Goal: Task Accomplishment & Management: Use online tool/utility

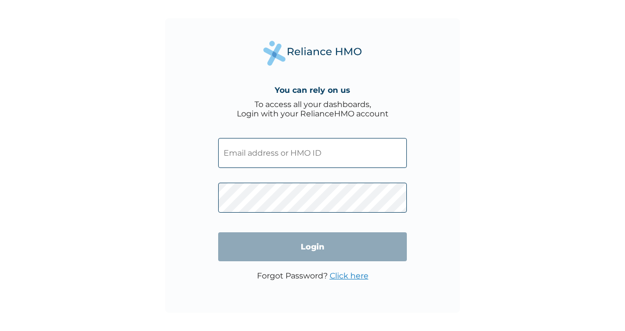
click at [303, 153] on input "text" at bounding box center [312, 153] width 189 height 30
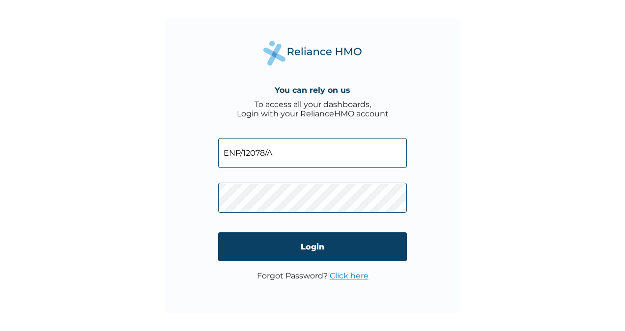
type input "ENP/12078/A"
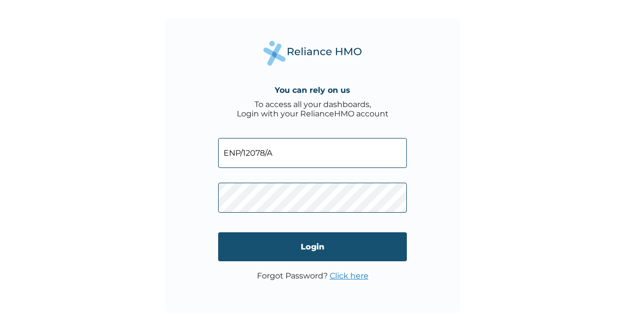
click at [330, 240] on input "Login" at bounding box center [312, 246] width 189 height 29
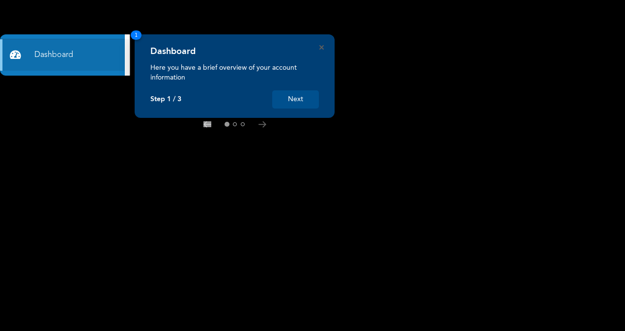
click at [308, 104] on button "Next" at bounding box center [295, 99] width 47 height 18
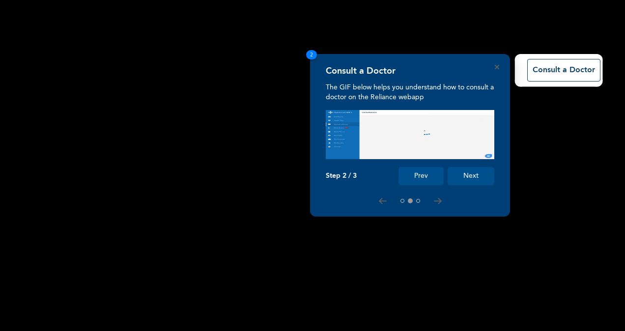
click at [457, 183] on button "Next" at bounding box center [471, 176] width 47 height 18
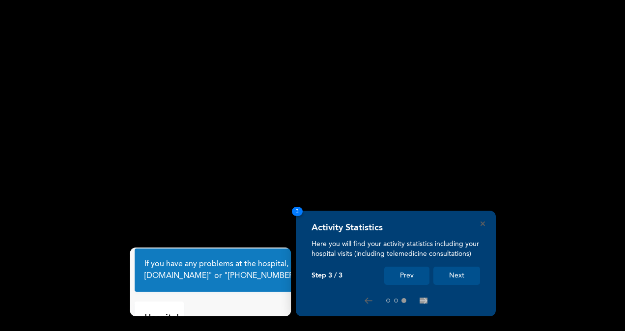
scroll to position [49, 0]
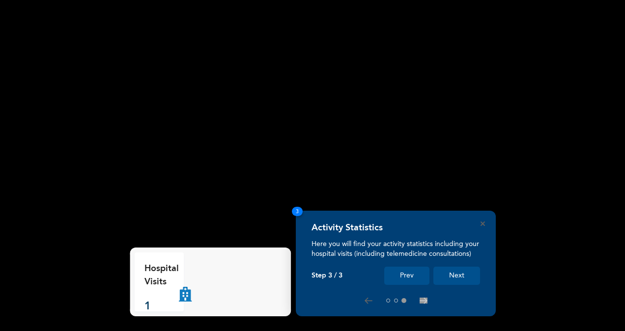
click at [445, 282] on button "Next" at bounding box center [456, 276] width 47 height 18
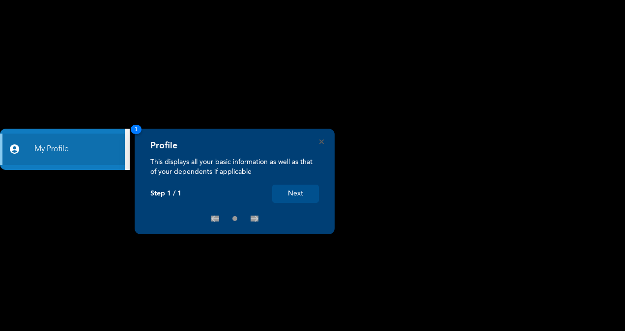
click at [281, 191] on button "Next" at bounding box center [295, 194] width 47 height 18
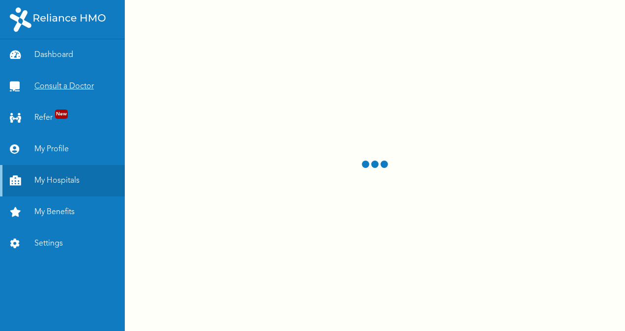
click at [67, 85] on link "Consult a Doctor" at bounding box center [62, 86] width 125 height 31
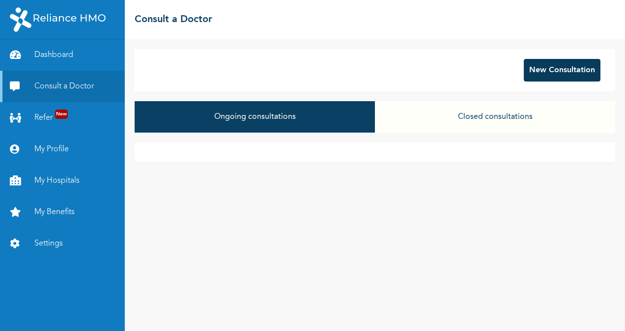
click at [526, 73] on button "New Consultation" at bounding box center [562, 70] width 77 height 23
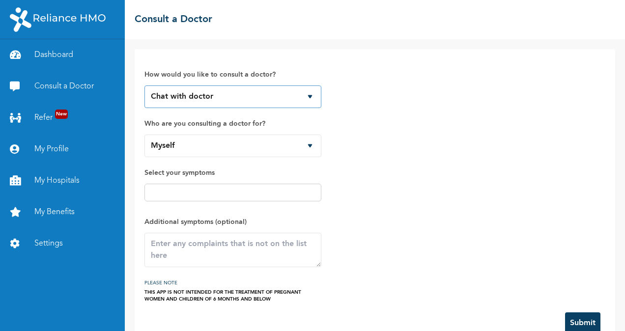
click at [303, 100] on select "Chat with doctor Phone Call" at bounding box center [232, 96] width 177 height 23
click at [144, 85] on select "Chat with doctor Phone Call" at bounding box center [232, 96] width 177 height 23
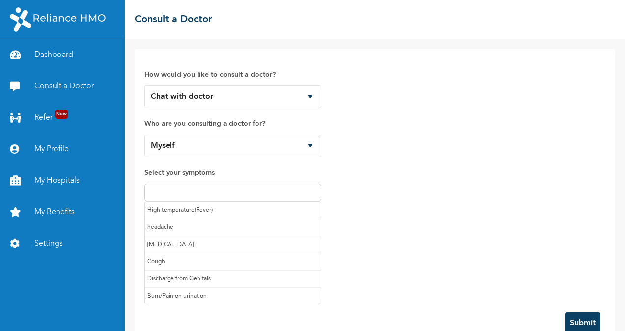
click at [187, 187] on input "text" at bounding box center [232, 193] width 171 height 12
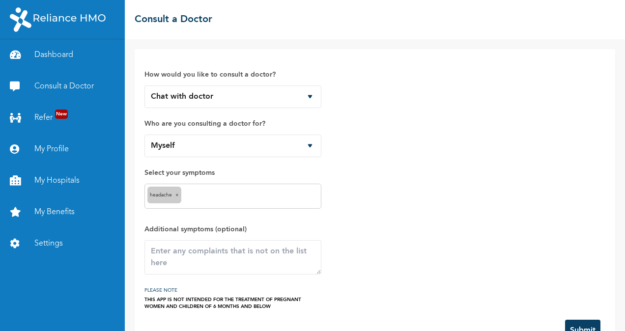
click at [194, 189] on div "headache ×" at bounding box center [232, 196] width 177 height 25
click at [187, 197] on input "text" at bounding box center [251, 197] width 135 height 12
type input "mi"
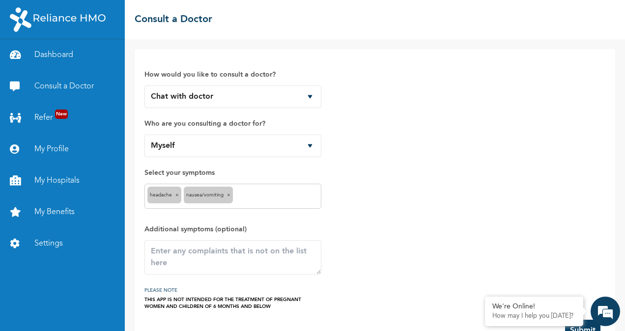
click at [244, 195] on input "text" at bounding box center [276, 197] width 83 height 12
click at [389, 224] on div "How would you like to consult a doctor? Chat with doctor Phone Call Who are you…" at bounding box center [374, 184] width 461 height 251
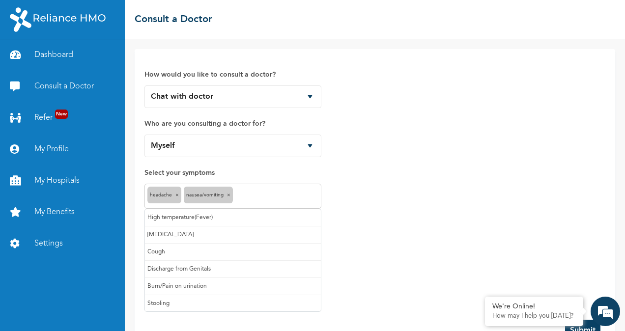
click at [258, 195] on input "text" at bounding box center [276, 197] width 83 height 12
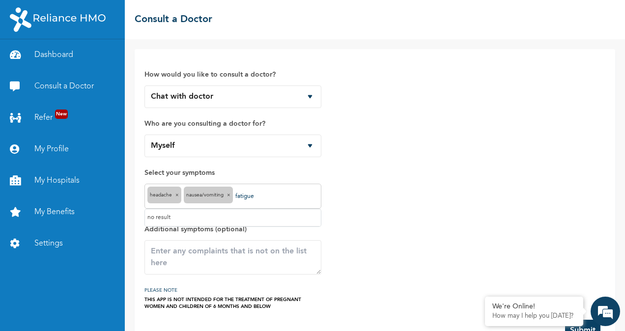
type input "fatigue"
click at [208, 252] on textarea at bounding box center [232, 257] width 177 height 34
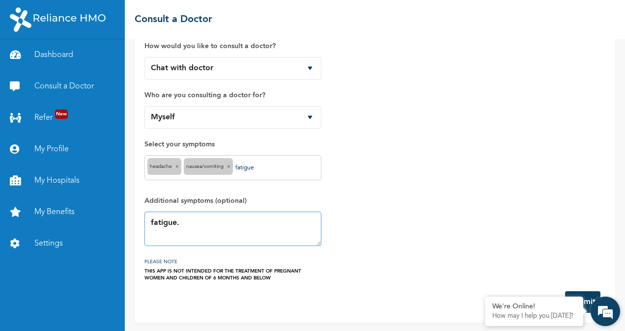
type textarea "fatigue."
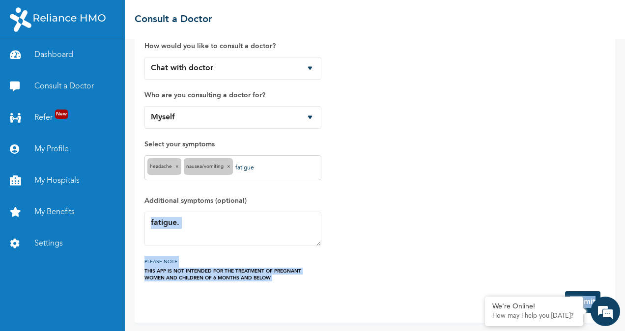
drag, startPoint x: 598, startPoint y: 316, endPoint x: 567, endPoint y: 233, distance: 89.1
click at [564, 227] on body "Dashboard Consult a Doctor Refer New My Profile My Hospitals My Benefits Settin…" at bounding box center [312, 165] width 625 height 331
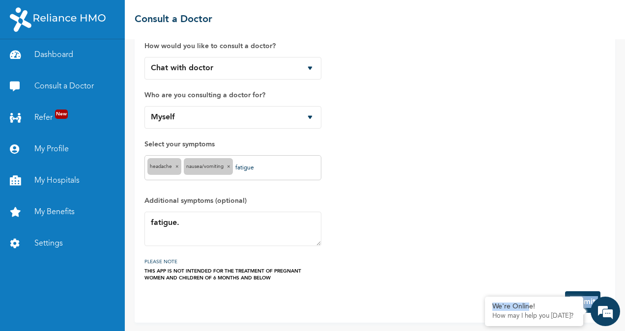
drag, startPoint x: 527, startPoint y: 303, endPoint x: 485, endPoint y: 280, distance: 47.3
click at [485, 280] on body "Dashboard Consult a Doctor Refer New My Profile My Hospitals My Benefits Settin…" at bounding box center [312, 165] width 625 height 331
click at [485, 296] on em at bounding box center [485, 298] width 10 height 10
click at [570, 300] on button "Submit" at bounding box center [582, 302] width 35 height 22
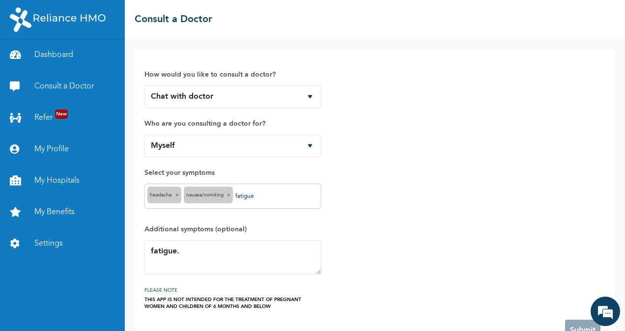
click at [557, 280] on div "How would you like to consult a doctor? Chat with doctor Phone Call Who are you…" at bounding box center [374, 184] width 461 height 251
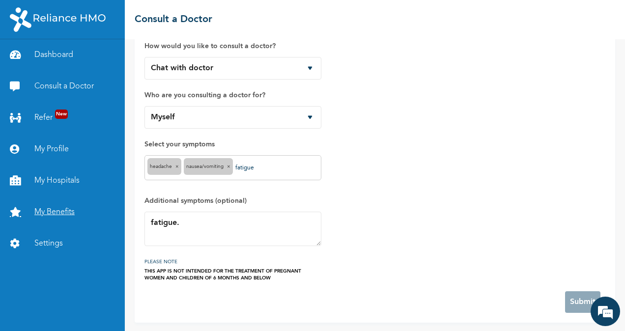
click at [76, 206] on link "My Benefits" at bounding box center [62, 212] width 125 height 31
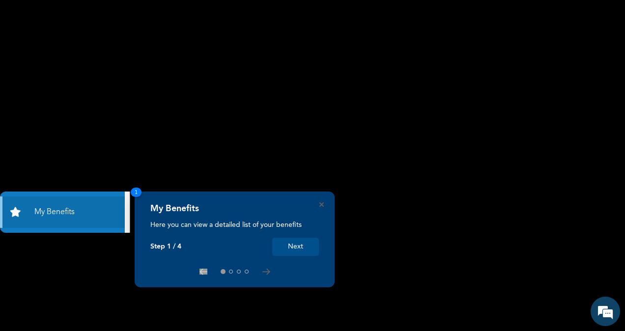
click at [294, 240] on button "Next" at bounding box center [295, 247] width 47 height 18
click at [294, 331] on div "My Benefits Here you can view a detailed list of your benefits Step 1 / 4 Next 1" at bounding box center [312, 331] width 625 height 0
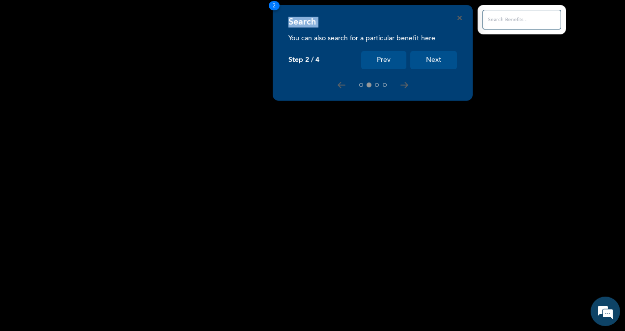
click at [294, 240] on rect at bounding box center [312, 165] width 625 height 331
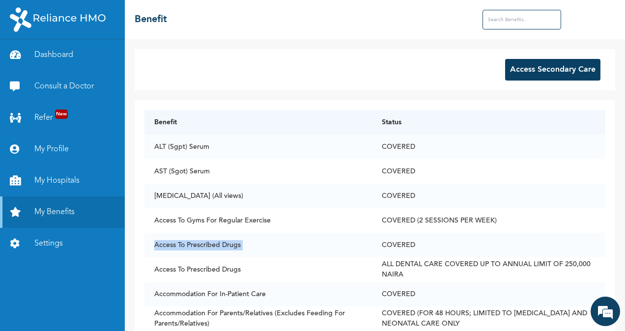
click at [294, 240] on td "Access To Prescribed Drugs" at bounding box center [257, 245] width 227 height 25
drag, startPoint x: 294, startPoint y: 240, endPoint x: 254, endPoint y: 93, distance: 152.1
click at [254, 93] on div "Access Secondary Care Benefit Status ALT (Sgpt) Serum COVERED AST (Sgot) Serum …" at bounding box center [375, 185] width 500 height 292
click at [73, 191] on link "My Hospitals" at bounding box center [62, 180] width 125 height 31
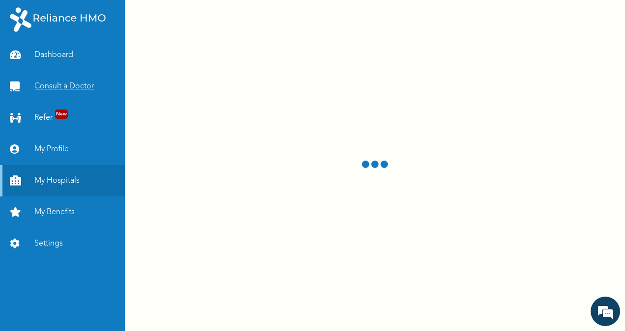
click at [67, 87] on link "Consult a Doctor" at bounding box center [62, 86] width 125 height 31
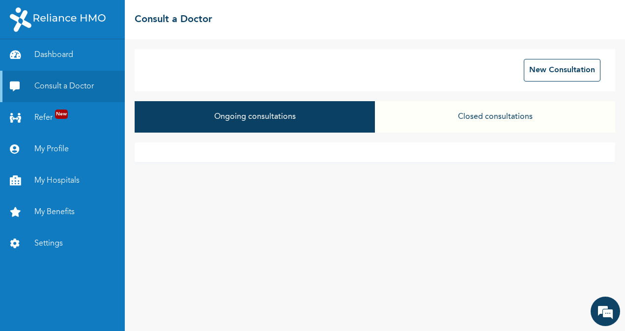
click at [300, 119] on button "Ongoing consultations" at bounding box center [255, 116] width 240 height 31
click at [309, 121] on button "Ongoing consultations" at bounding box center [255, 116] width 240 height 31
click at [605, 317] on em at bounding box center [605, 311] width 27 height 27
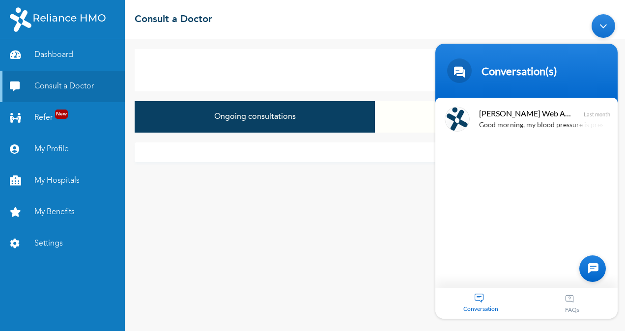
click at [598, 29] on div "Minimize live chat window" at bounding box center [604, 26] width 24 height 24
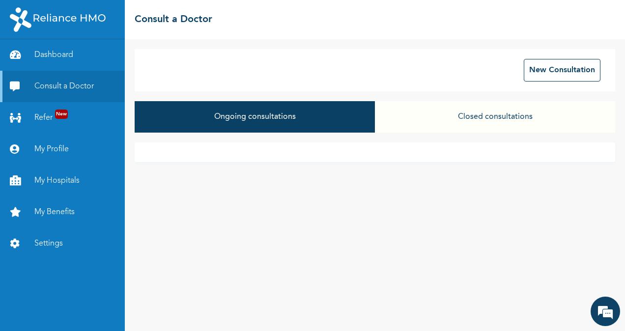
click at [337, 106] on button "Ongoing consultations" at bounding box center [255, 116] width 240 height 31
click at [435, 119] on button "Closed consultations" at bounding box center [495, 116] width 240 height 31
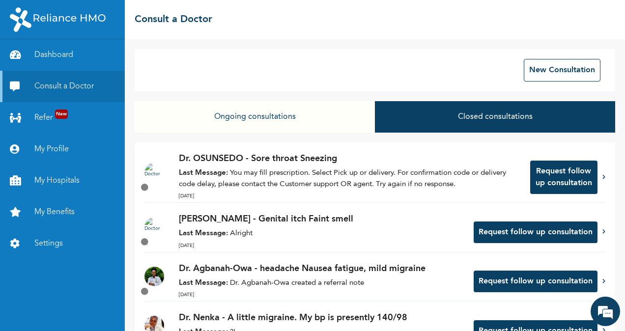
click at [286, 119] on button "Ongoing consultations" at bounding box center [255, 116] width 240 height 31
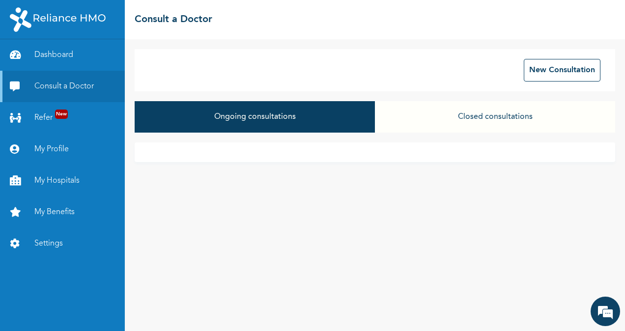
click at [179, 114] on button "Ongoing consultations" at bounding box center [255, 116] width 240 height 31
click at [259, 120] on button "Ongoing consultations" at bounding box center [255, 116] width 240 height 31
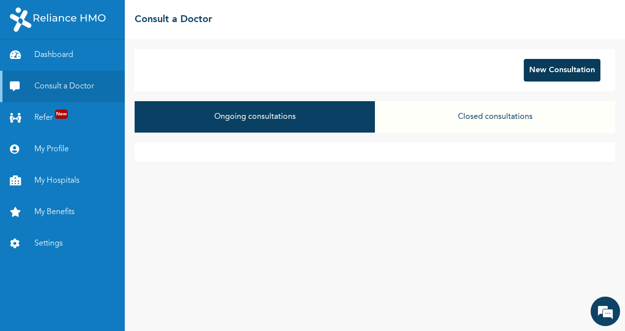
click at [550, 69] on button "New Consultation" at bounding box center [562, 70] width 77 height 23
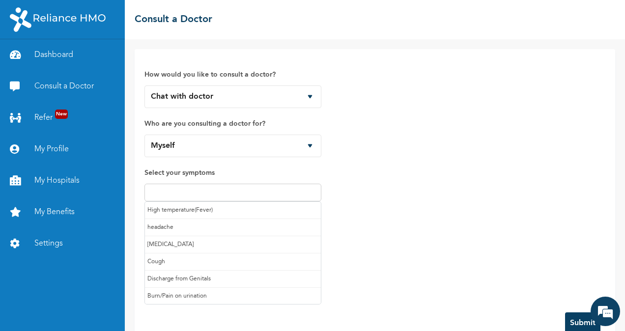
click at [215, 194] on input "text" at bounding box center [232, 193] width 171 height 12
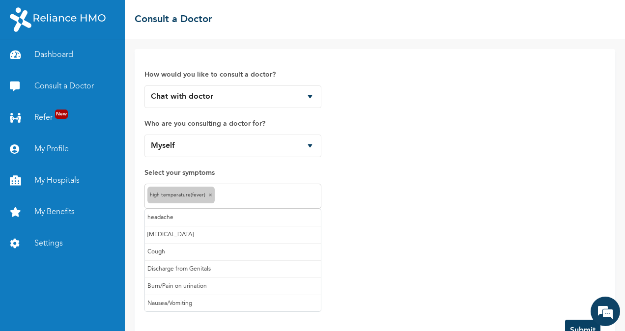
click at [239, 195] on input "text" at bounding box center [267, 197] width 101 height 12
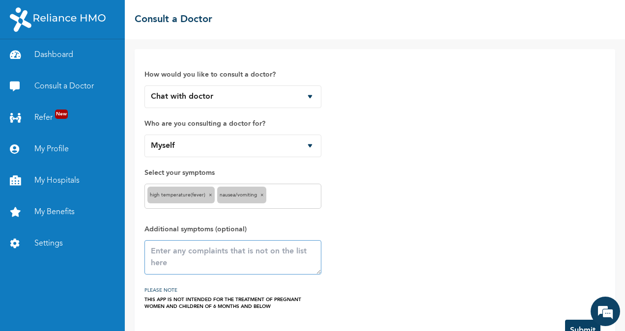
click at [173, 258] on textarea at bounding box center [232, 257] width 177 height 34
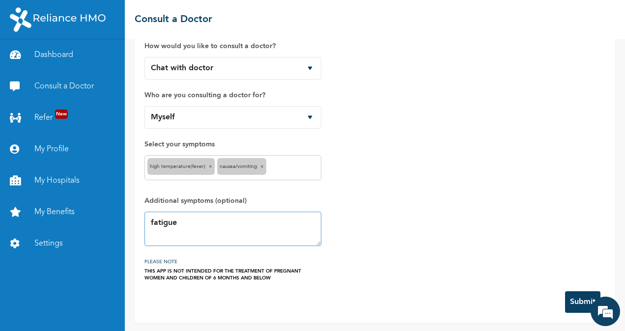
type textarea "fatigue"
click at [568, 305] on button "Submit" at bounding box center [582, 302] width 35 height 22
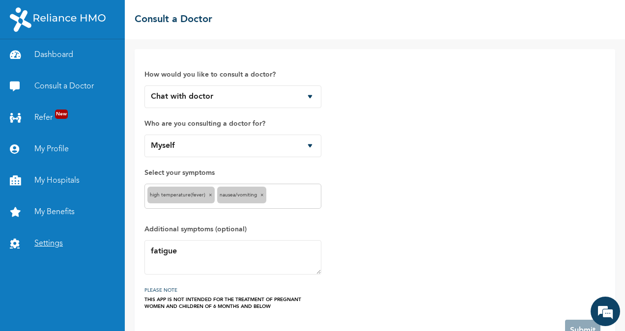
click at [44, 247] on link "Settings" at bounding box center [62, 243] width 125 height 31
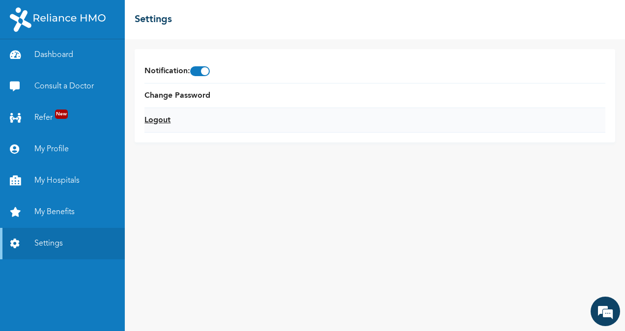
click at [164, 118] on link "Logout" at bounding box center [157, 120] width 26 height 12
